Goal: Task Accomplishment & Management: Use online tool/utility

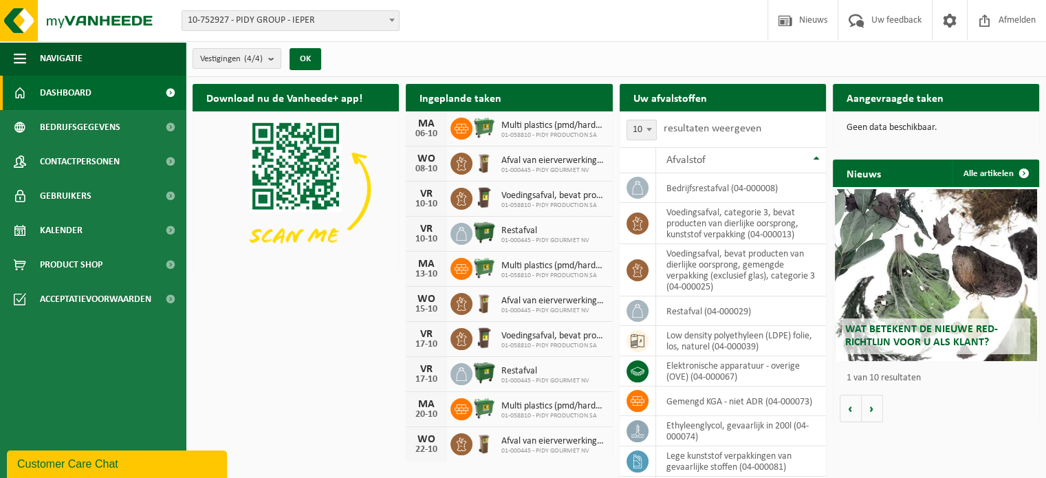
click at [397, 20] on span at bounding box center [392, 20] width 14 height 18
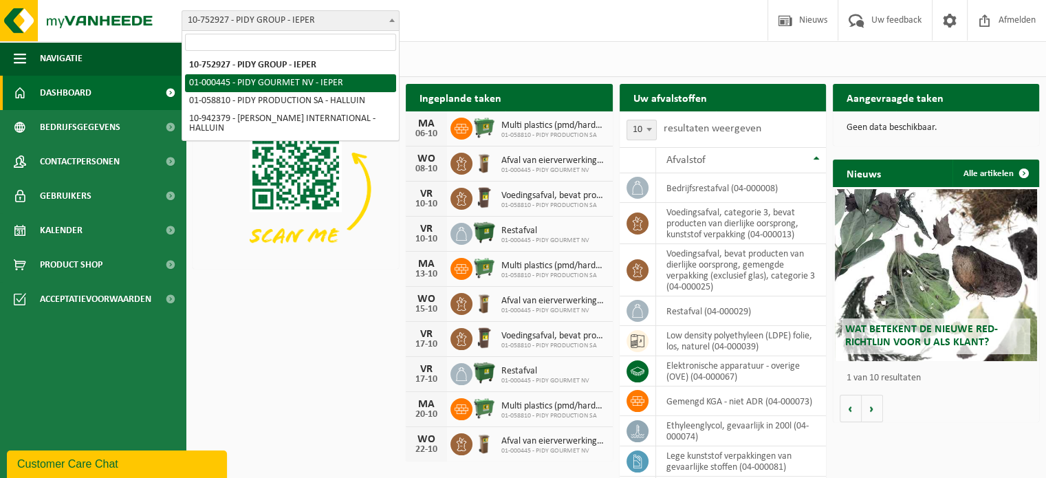
select select "53"
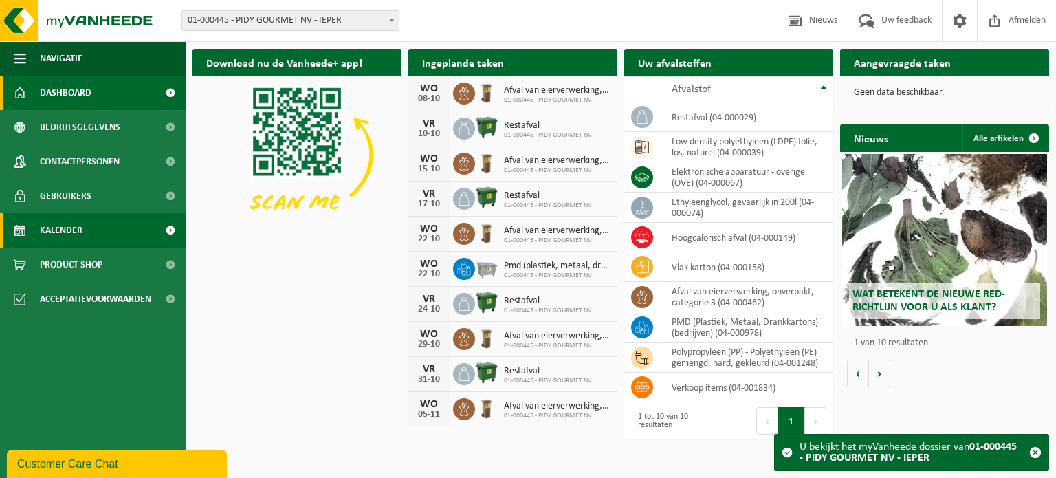
click at [107, 233] on link "Kalender" at bounding box center [93, 230] width 186 height 34
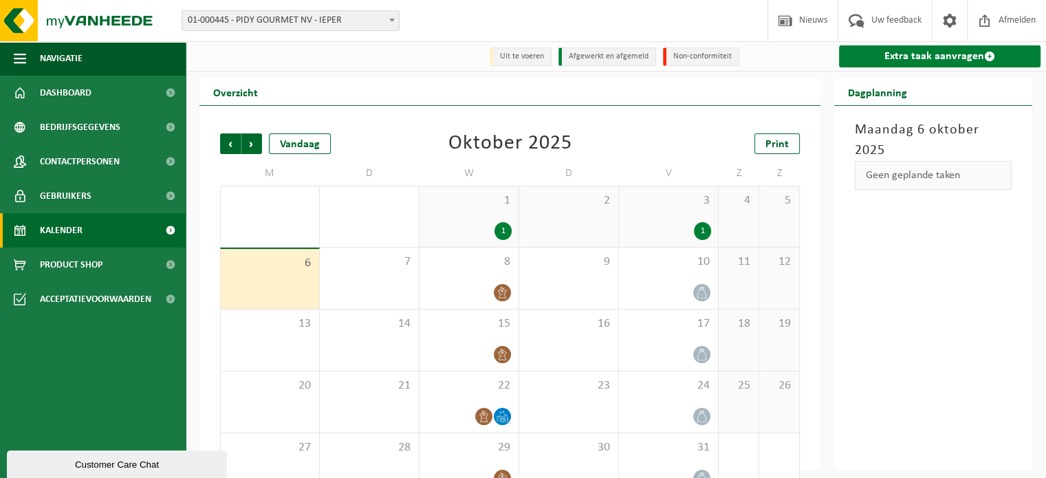
click at [961, 51] on link "Extra taak aanvragen" at bounding box center [939, 56] width 201 height 22
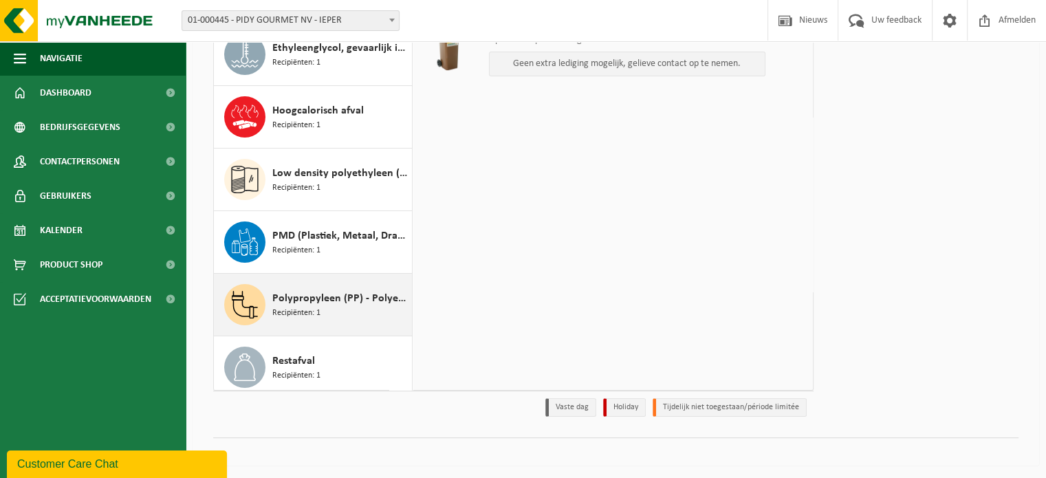
scroll to position [149, 0]
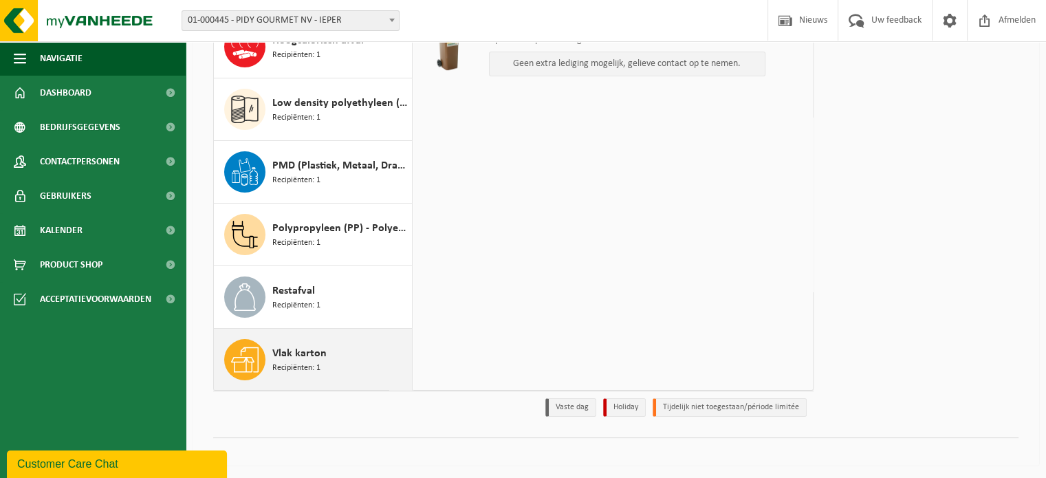
click at [328, 357] on div "Vlak karton Recipiënten: 1" at bounding box center [340, 359] width 136 height 41
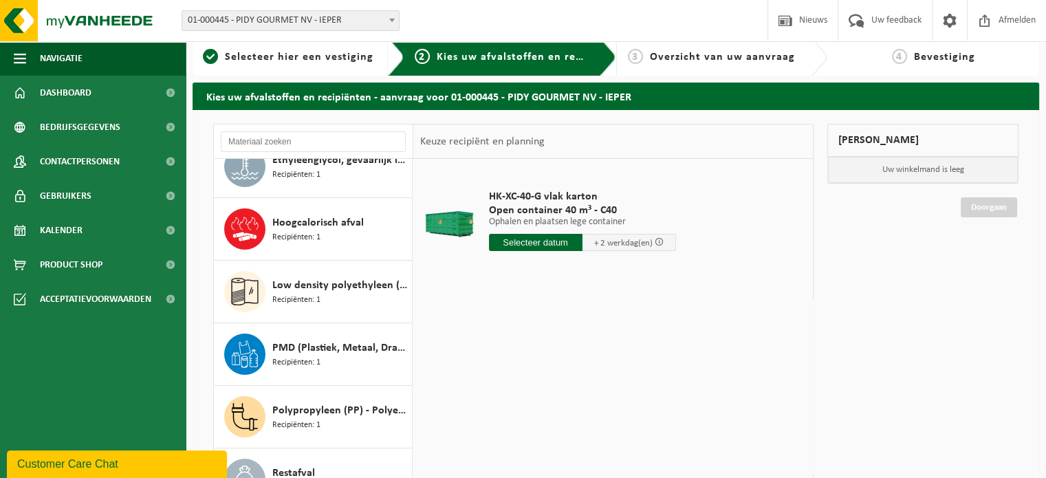
scroll to position [0, 0]
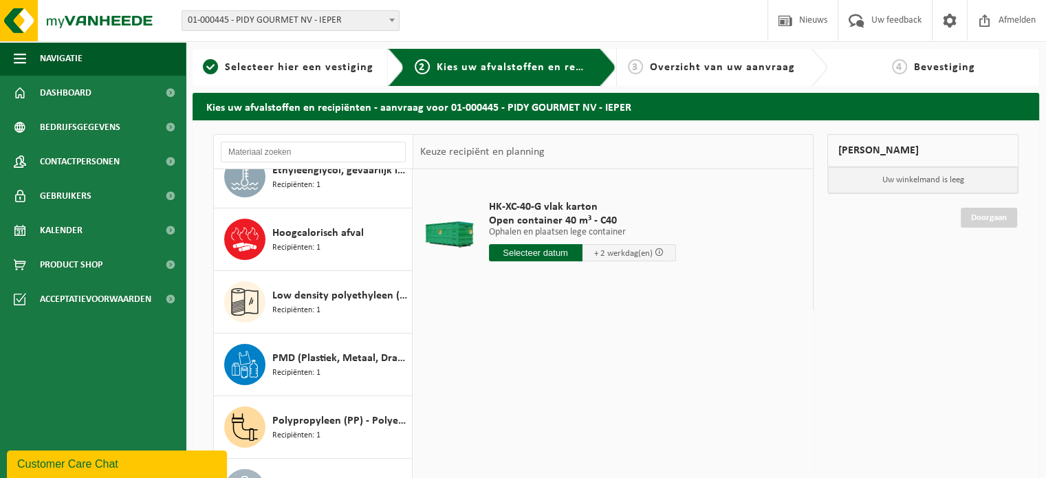
click at [561, 251] on input "text" at bounding box center [536, 252] width 94 height 17
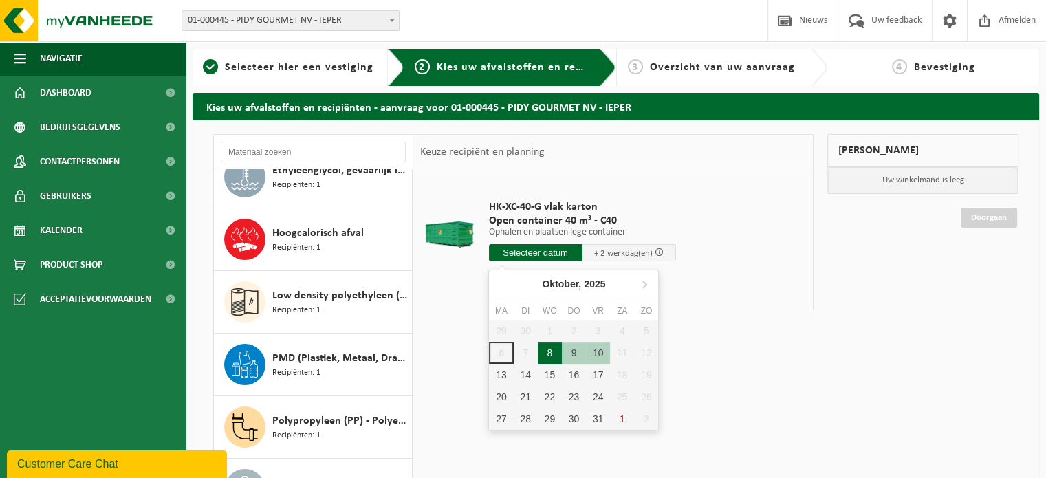
click at [547, 360] on div "8" at bounding box center [550, 353] width 24 height 22
type input "Van 2025-10-08"
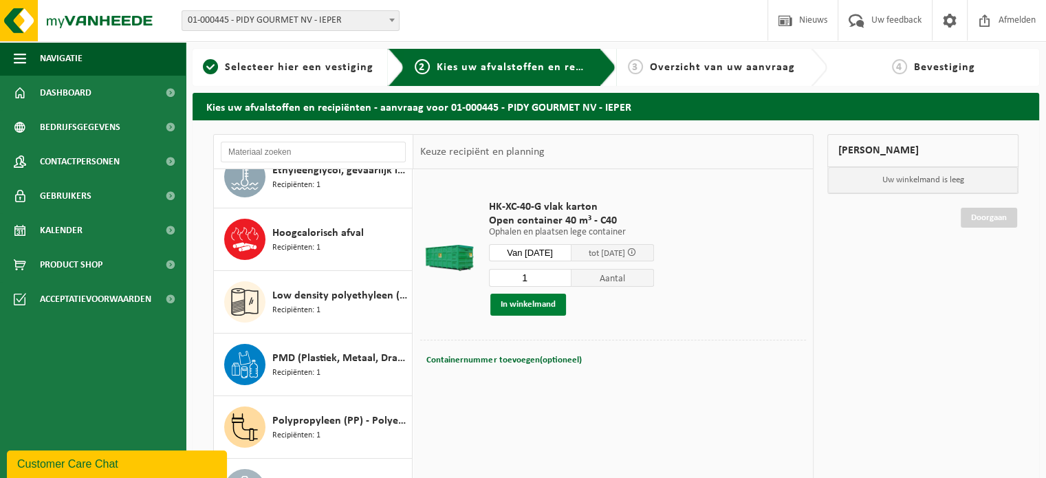
click at [548, 305] on button "In winkelmand" at bounding box center [528, 305] width 76 height 22
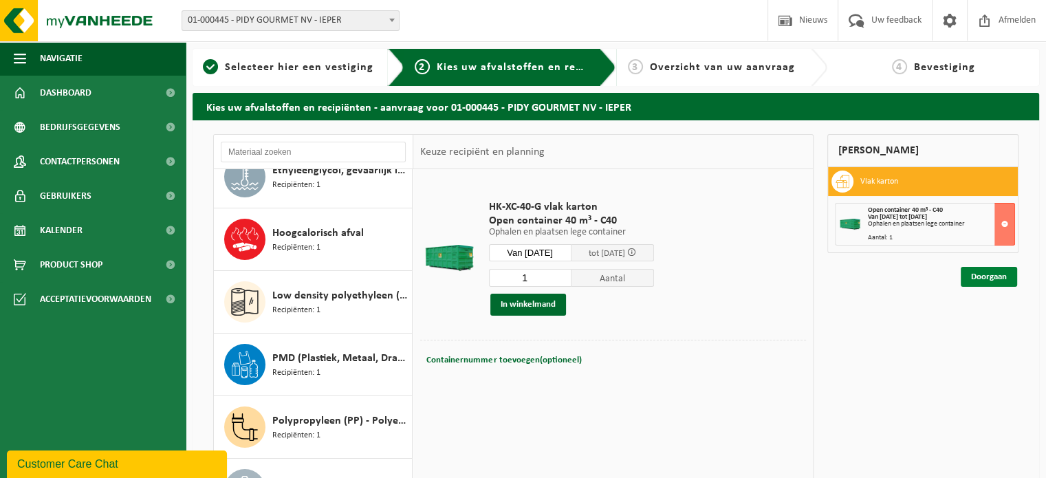
click at [995, 277] on link "Doorgaan" at bounding box center [989, 277] width 56 height 20
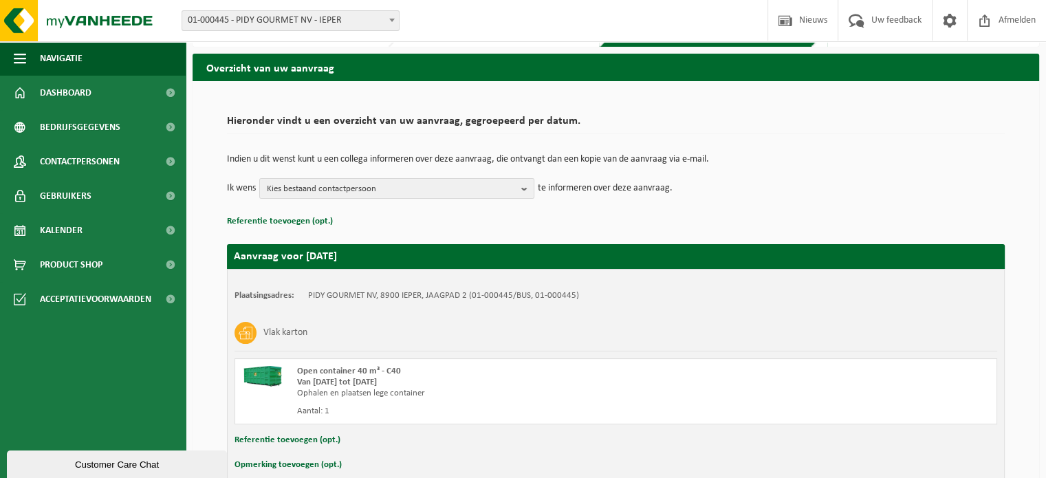
scroll to position [111, 0]
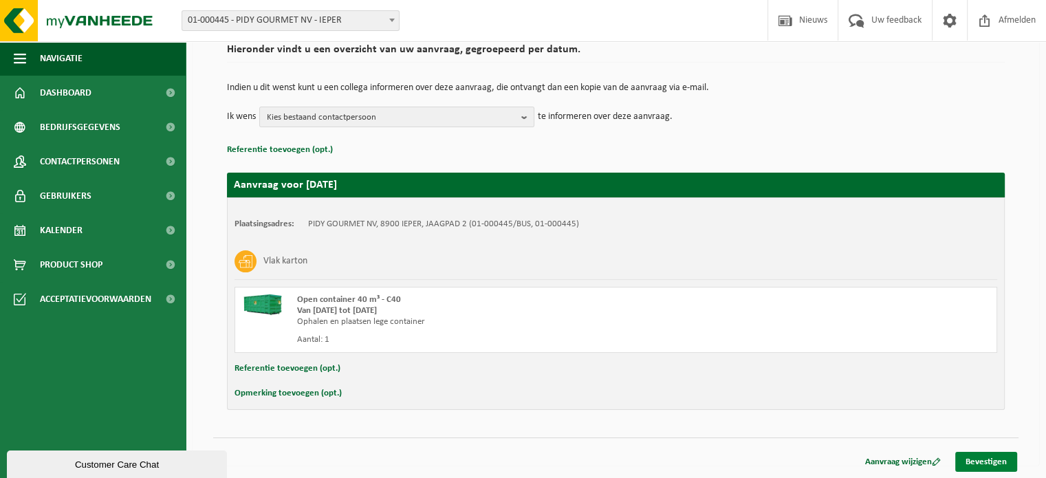
click at [1001, 461] on link "Bevestigen" at bounding box center [986, 462] width 62 height 20
